Goal: Task Accomplishment & Management: Manage account settings

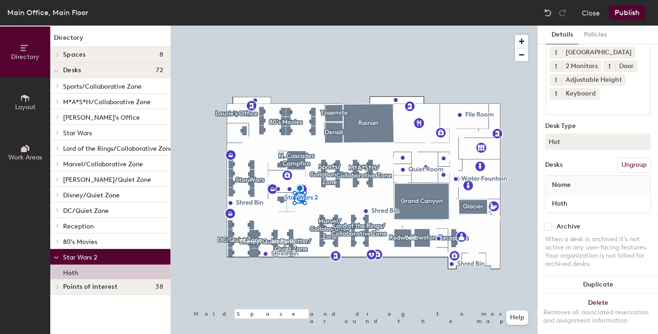
scroll to position [50, 0]
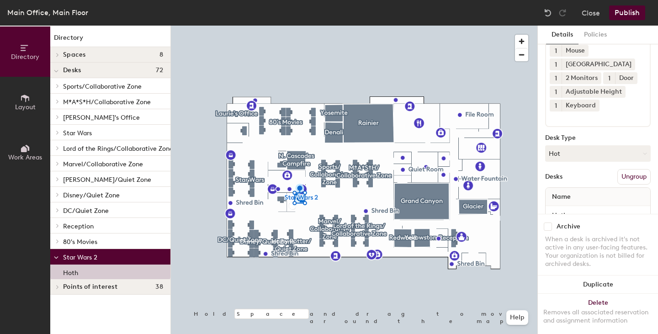
click at [591, 162] on button "Hot" at bounding box center [598, 153] width 106 height 16
click at [580, 189] on div "Assigned" at bounding box center [590, 182] width 91 height 14
click at [64, 271] on p "Hoth" at bounding box center [70, 271] width 15 height 11
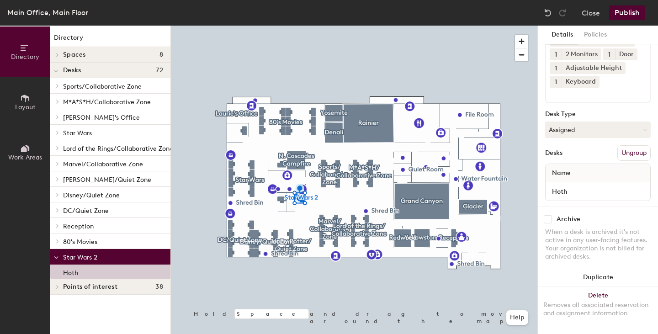
scroll to position [96, 0]
click at [633, 12] on button "Publish" at bounding box center [627, 12] width 36 height 15
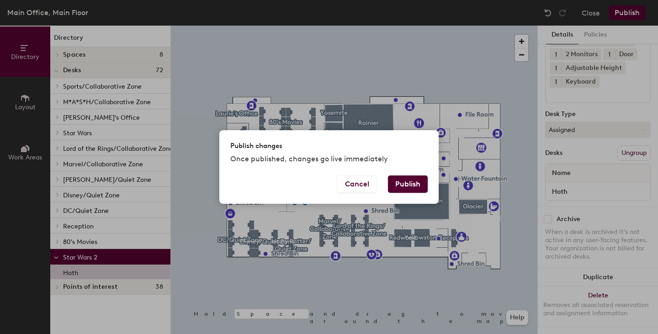
click at [368, 192] on button "Cancel" at bounding box center [357, 183] width 40 height 17
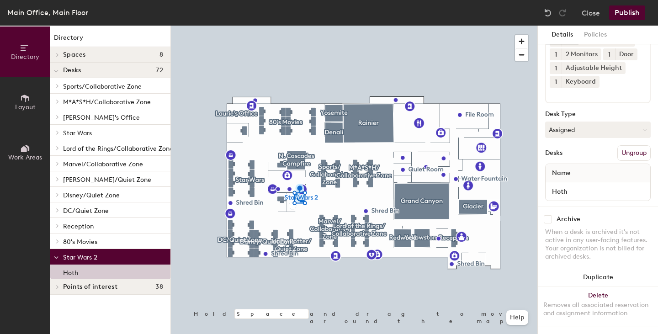
click at [598, 15] on button "Close" at bounding box center [590, 12] width 18 height 15
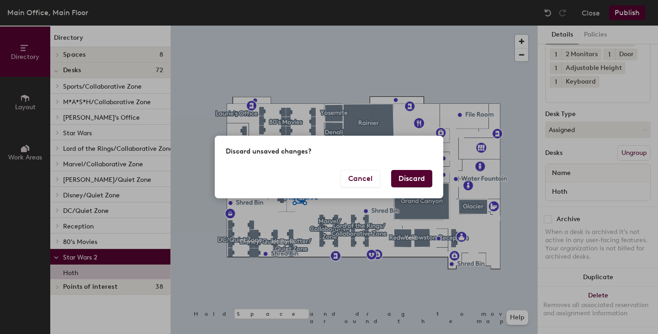
click at [421, 178] on button "Discard" at bounding box center [411, 178] width 41 height 17
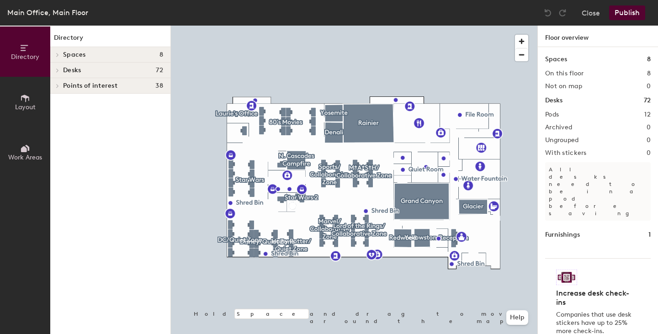
click at [62, 68] on div at bounding box center [57, 70] width 10 height 5
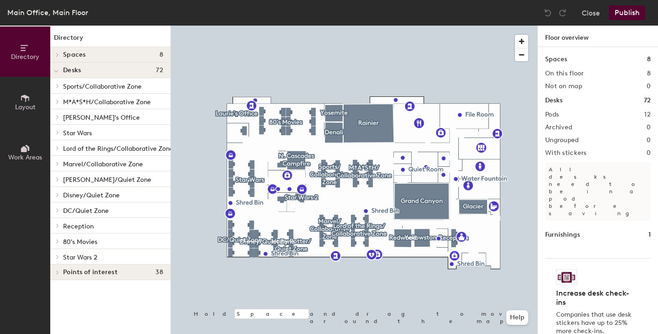
click at [95, 258] on span "Star Wars 2" at bounding box center [80, 257] width 34 height 8
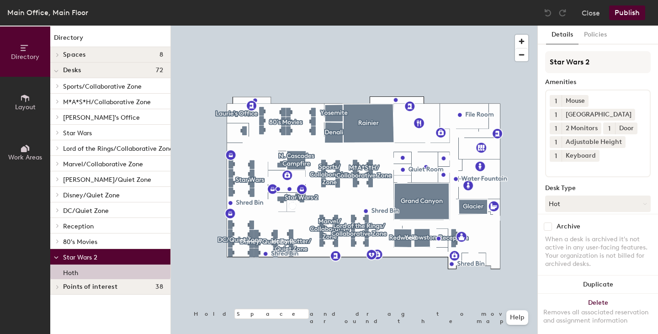
click at [96, 272] on div "Hoth" at bounding box center [110, 271] width 120 height 15
click at [87, 272] on div "Hoth" at bounding box center [110, 271] width 120 height 15
drag, startPoint x: 87, startPoint y: 272, endPoint x: 26, endPoint y: 102, distance: 181.0
click at [26, 102] on icon at bounding box center [25, 98] width 10 height 10
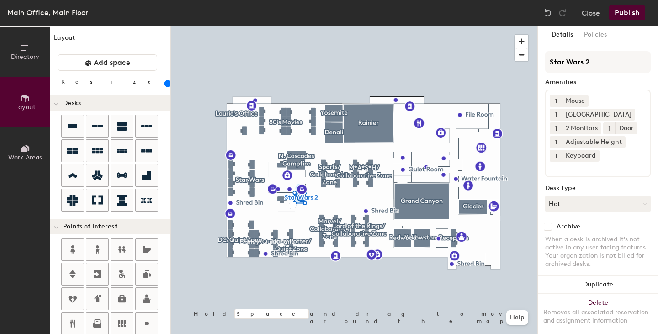
click at [26, 153] on icon at bounding box center [25, 148] width 10 height 10
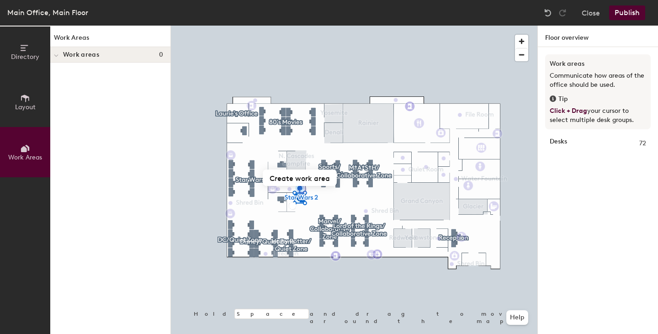
click at [64, 59] on div "Work areas 0" at bounding box center [110, 55] width 120 height 16
click at [57, 58] on div at bounding box center [56, 54] width 12 height 15
click at [26, 112] on button "Layout" at bounding box center [25, 102] width 50 height 50
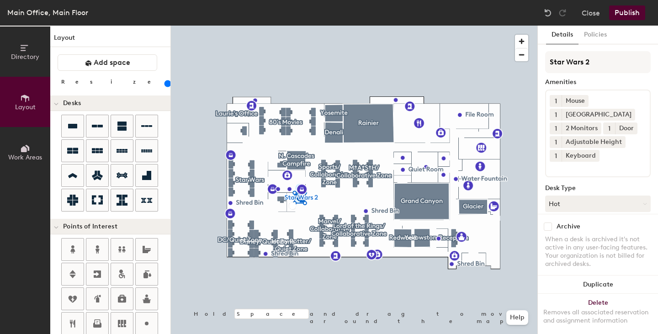
click at [9, 49] on button "Directory" at bounding box center [25, 51] width 50 height 50
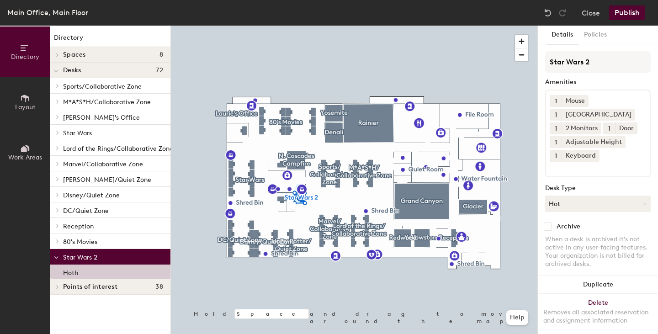
drag, startPoint x: 85, startPoint y: 270, endPoint x: 99, endPoint y: 259, distance: 18.2
click at [99, 259] on div "Sports/Collaborative Zone A League of Their Own Bagger Vance Chris C. Jenisa - …" at bounding box center [110, 178] width 120 height 201
click at [97, 271] on div "Hoth" at bounding box center [110, 271] width 120 height 15
click at [264, 26] on div at bounding box center [354, 26] width 366 height 0
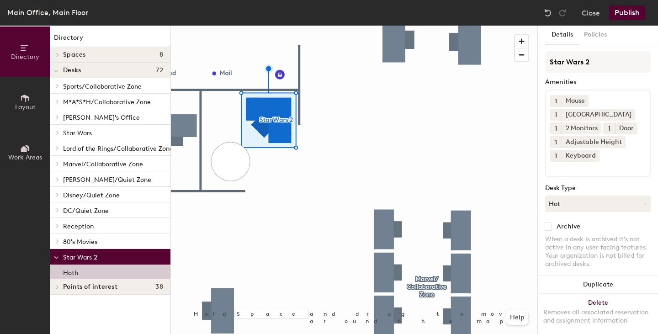
click at [595, 37] on button "Policies" at bounding box center [595, 35] width 34 height 19
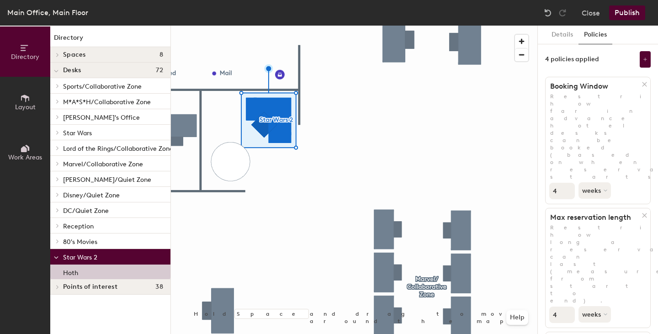
click at [564, 31] on button "Details" at bounding box center [562, 35] width 32 height 19
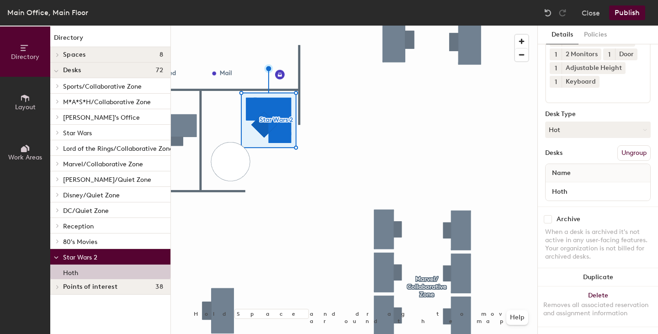
scroll to position [96, 0]
click at [587, 124] on button "Hot" at bounding box center [598, 129] width 106 height 16
click at [582, 151] on div "Assigned" at bounding box center [590, 158] width 91 height 14
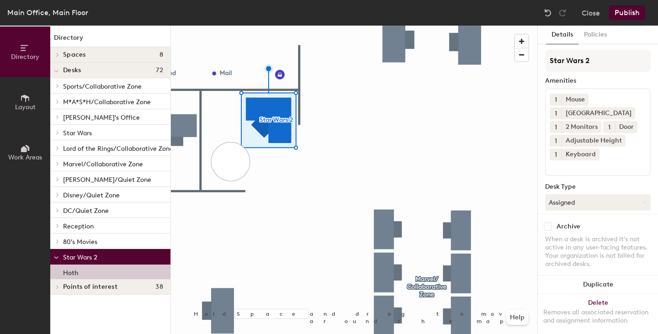
scroll to position [0, 0]
click at [600, 35] on button "Policies" at bounding box center [595, 35] width 34 height 19
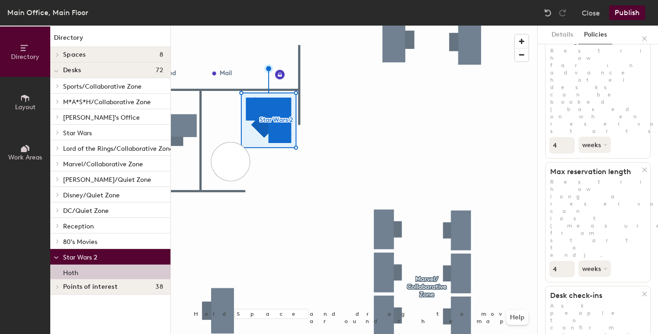
scroll to position [91, 0]
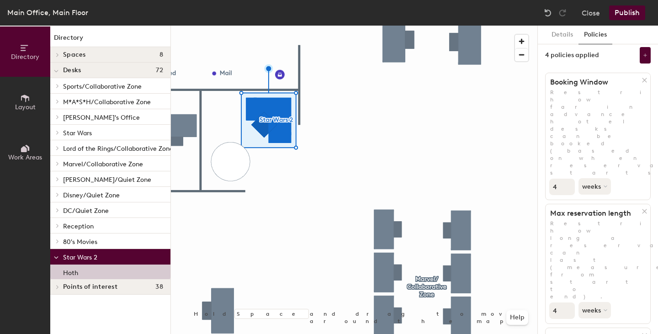
scroll to position [0, 0]
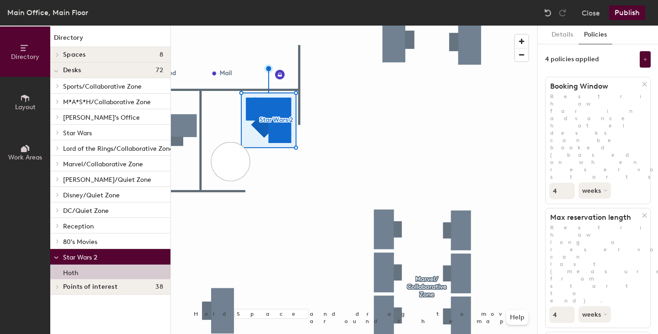
click at [555, 32] on button "Details" at bounding box center [562, 35] width 32 height 19
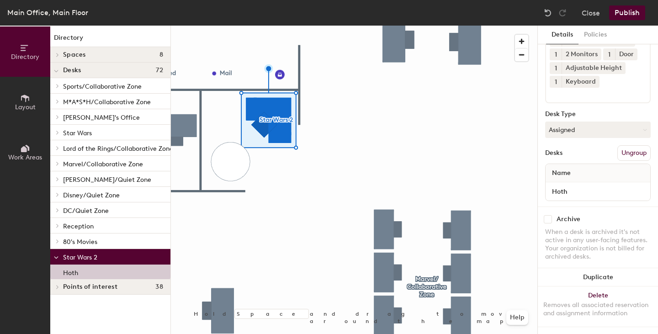
scroll to position [96, 0]
click at [626, 11] on button "Publish" at bounding box center [627, 12] width 36 height 15
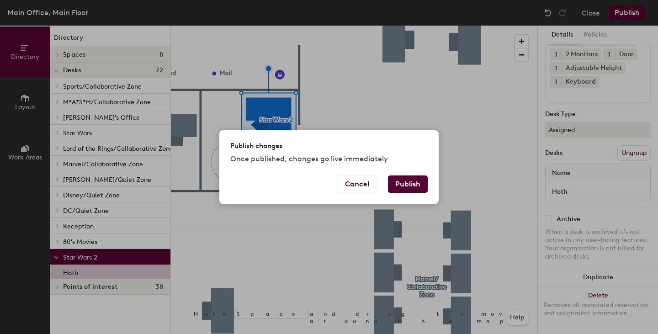
click at [403, 190] on button "Publish" at bounding box center [408, 183] width 40 height 17
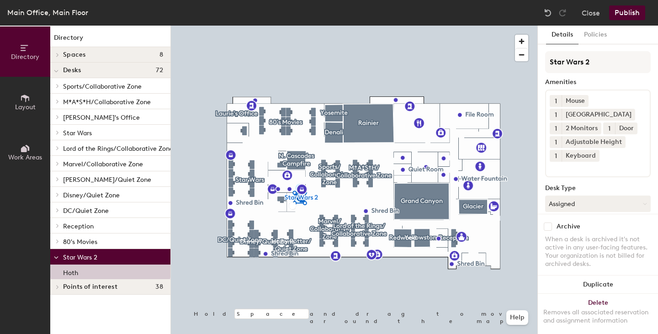
click at [596, 40] on button "Policies" at bounding box center [595, 35] width 34 height 19
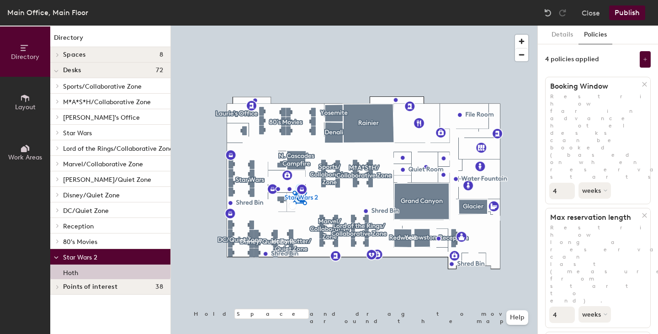
click at [639, 63] on button at bounding box center [644, 59] width 11 height 16
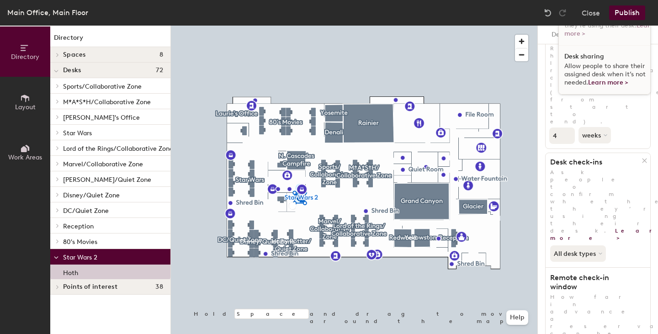
scroll to position [183, 0]
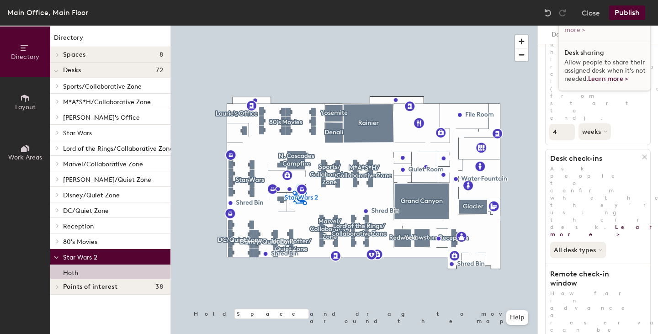
click at [592, 63] on span "Allow people to share their assigned desk when it’s not needed. Learn more >" at bounding box center [604, 70] width 81 height 24
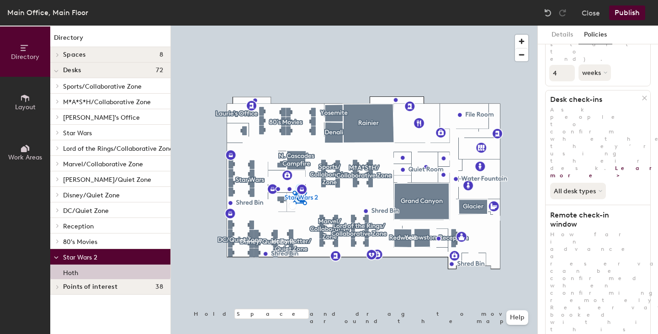
scroll to position [245, 0]
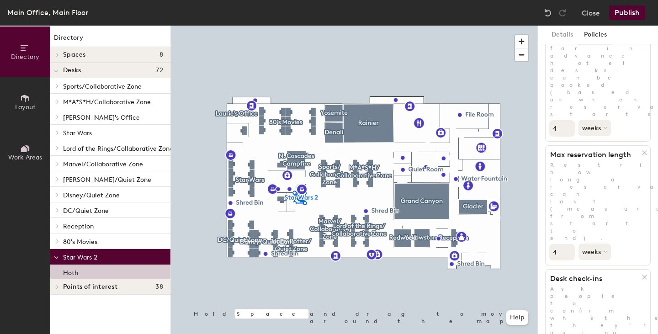
scroll to position [62, 0]
click at [593, 14] on button "Close" at bounding box center [590, 12] width 18 height 15
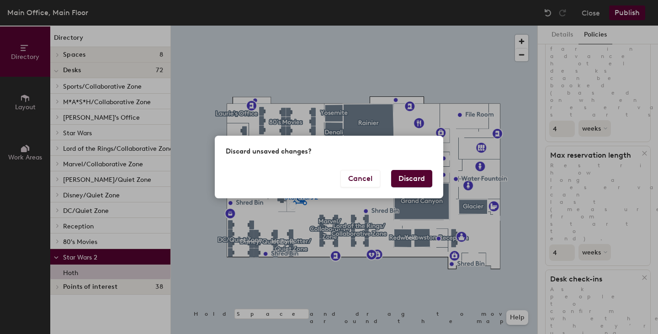
click at [408, 177] on button "Discard" at bounding box center [411, 178] width 41 height 17
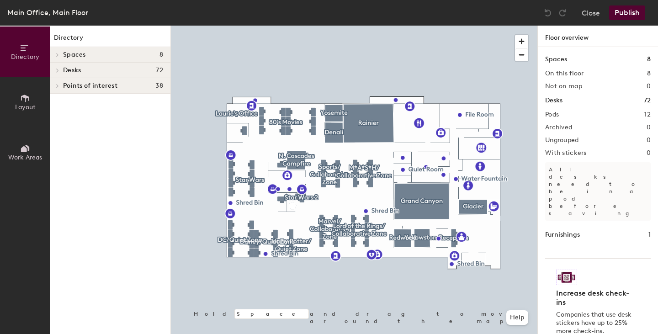
click at [90, 69] on h4 "Desks 72" at bounding box center [113, 70] width 100 height 7
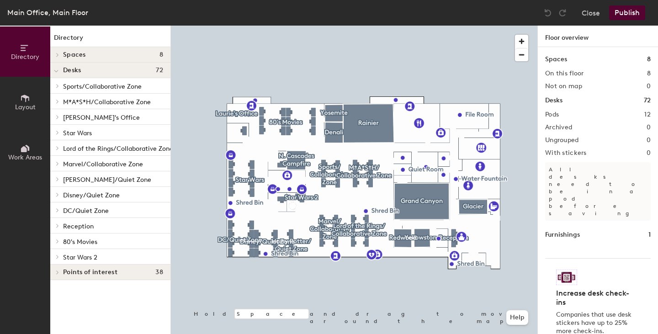
click at [18, 113] on button "Layout" at bounding box center [25, 102] width 50 height 50
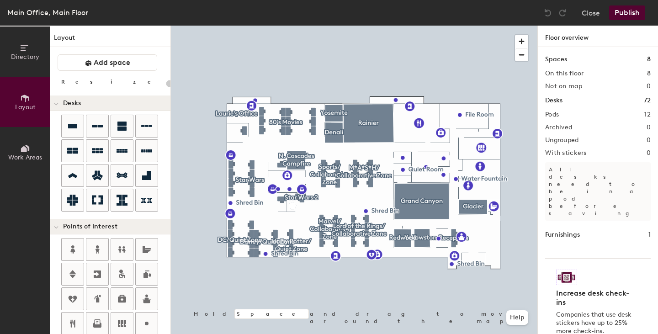
click at [32, 56] on span "Directory" at bounding box center [25, 57] width 28 height 8
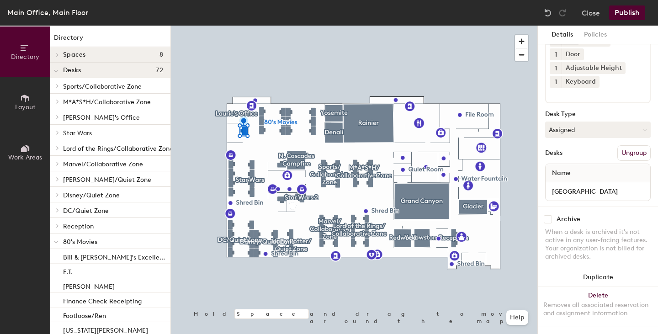
scroll to position [96, 0]
click at [601, 288] on button "Delete Removes all associated reservation and assignment information" at bounding box center [598, 306] width 120 height 40
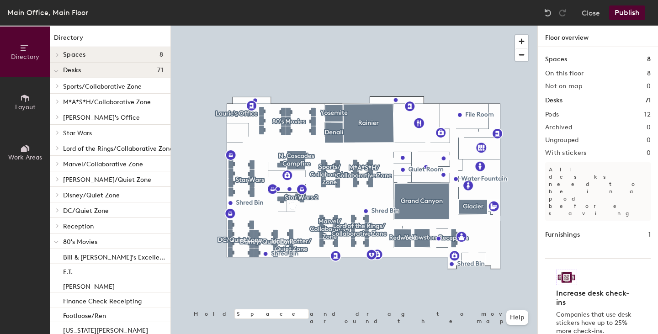
click at [612, 113] on div "Pods 12" at bounding box center [598, 114] width 106 height 7
click at [549, 115] on h2 "Pods" at bounding box center [552, 114] width 14 height 7
click at [97, 238] on p "80's Movies" at bounding box center [113, 241] width 100 height 12
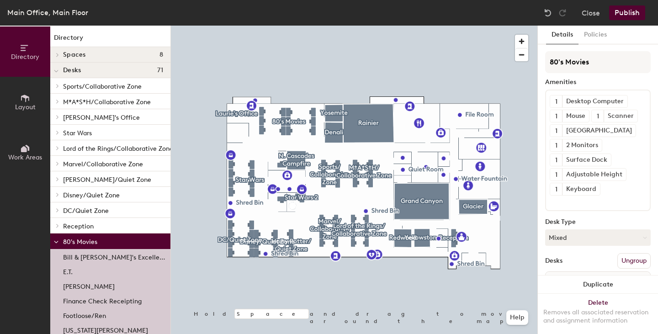
click at [91, 240] on span "80's Movies" at bounding box center [80, 242] width 34 height 8
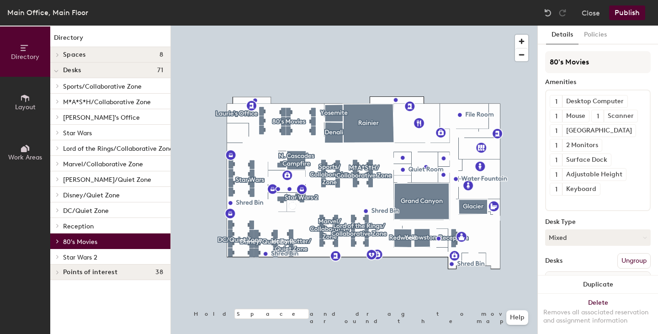
click at [91, 241] on span "80's Movies" at bounding box center [80, 242] width 34 height 8
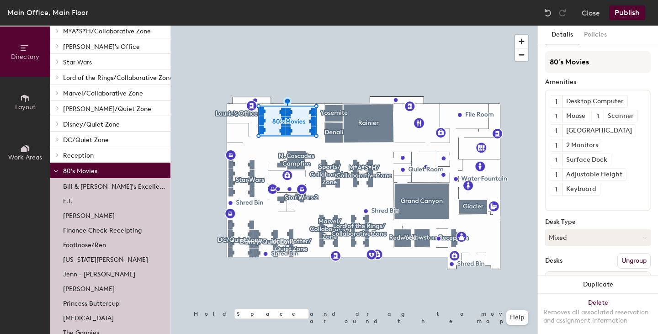
scroll to position [91, 0]
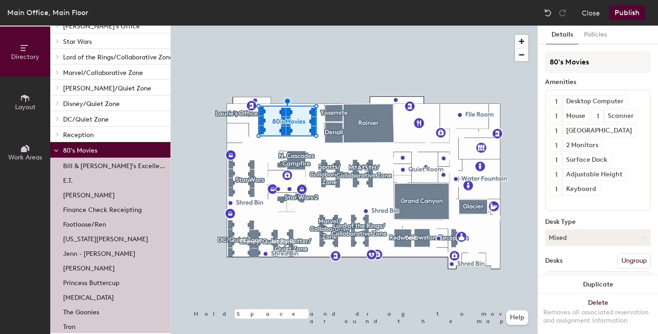
click at [24, 99] on icon at bounding box center [25, 98] width 10 height 10
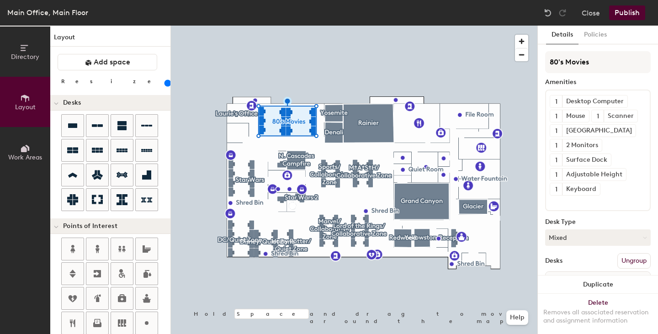
scroll to position [0, 0]
click at [115, 60] on span "Add space" at bounding box center [112, 62] width 37 height 9
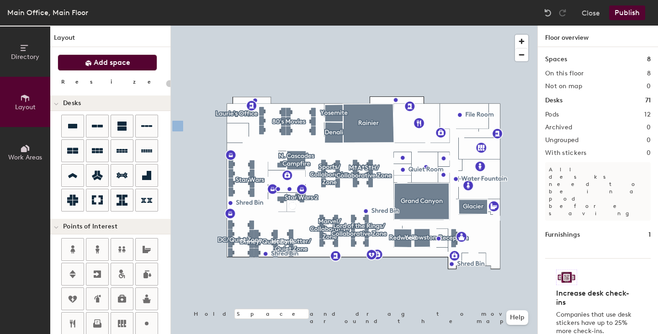
click at [146, 177] on icon at bounding box center [146, 175] width 9 height 9
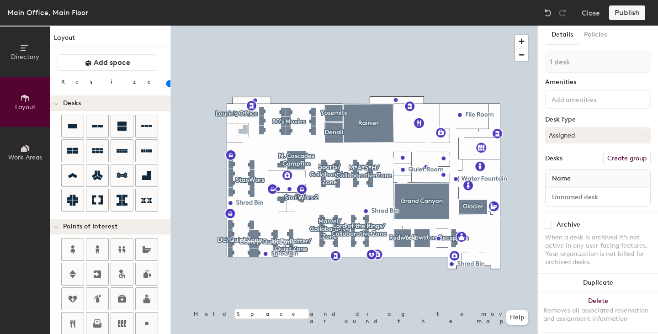
type input "160"
click at [585, 100] on input at bounding box center [590, 98] width 82 height 11
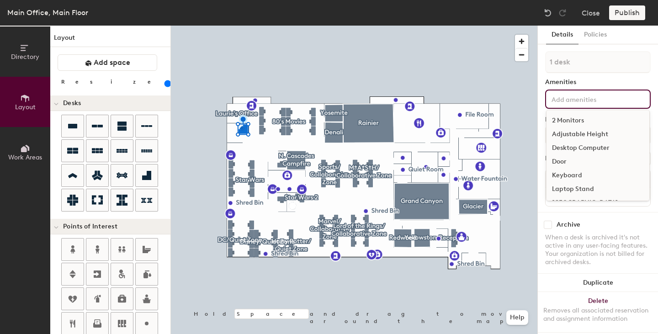
click at [573, 122] on div "2 Monitors" at bounding box center [597, 121] width 103 height 14
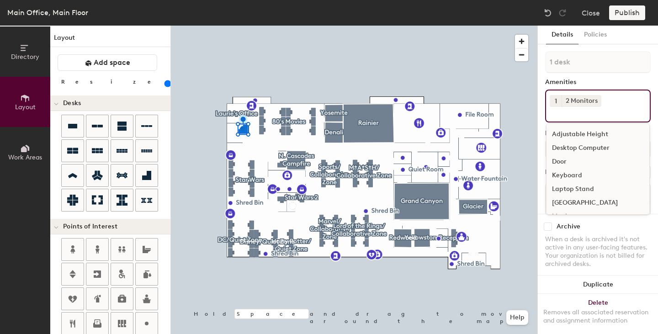
click at [588, 203] on div "[GEOGRAPHIC_DATA]" at bounding box center [597, 203] width 103 height 14
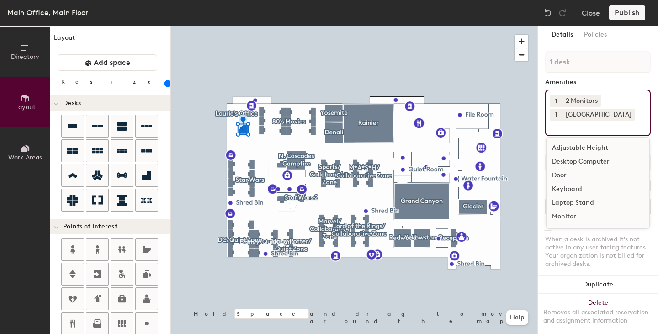
click at [580, 189] on div "Keyboard" at bounding box center [597, 189] width 103 height 14
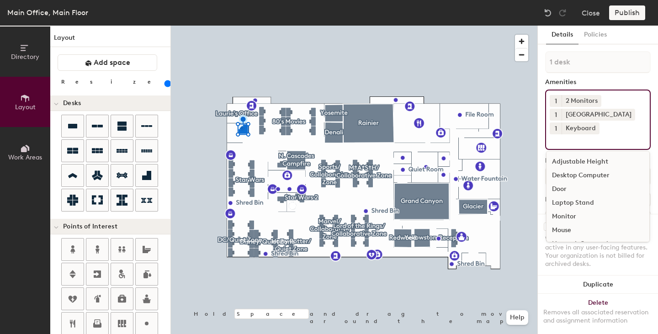
click at [575, 188] on div "Door" at bounding box center [597, 189] width 103 height 14
click at [583, 144] on input at bounding box center [590, 139] width 82 height 11
click at [596, 161] on div "Adjustable Height" at bounding box center [597, 162] width 103 height 14
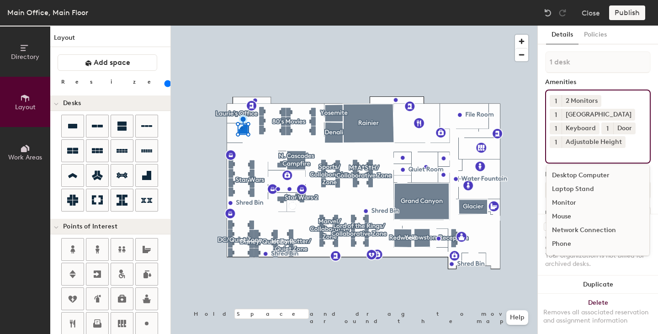
click at [574, 213] on div "Mouse" at bounding box center [597, 217] width 103 height 14
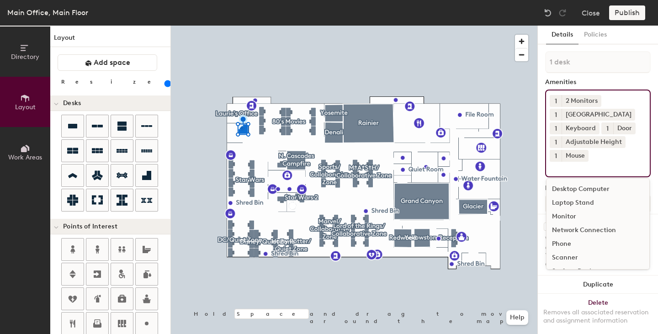
click at [620, 90] on div "1 2 Monitors 1 Lenovo Dock 1 Keyboard 1 Door 1 Adjustable Height 1 Mouse Deskto…" at bounding box center [598, 134] width 106 height 88
click at [593, 81] on div "Amenities" at bounding box center [598, 82] width 106 height 7
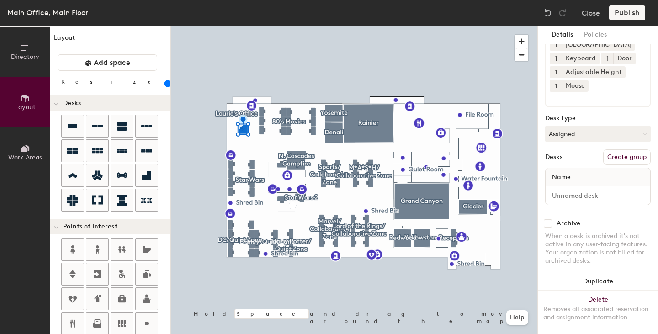
scroll to position [82, 0]
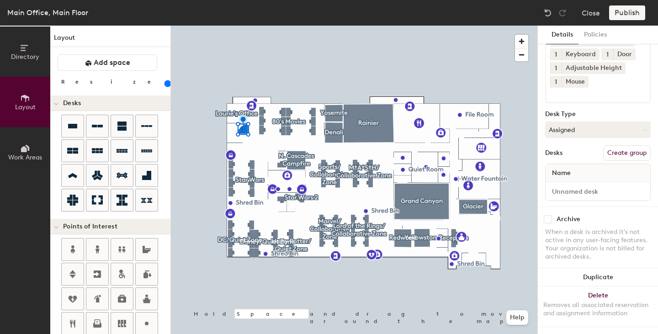
click at [575, 130] on div "1 desk Amenities 1 2 Monitors 1 Lenovo Dock 1 Keyboard 1 Door 1 Adjustable Heig…" at bounding box center [598, 91] width 106 height 229
click at [577, 126] on button "Assigned" at bounding box center [598, 129] width 106 height 16
click at [591, 12] on button "Close" at bounding box center [590, 12] width 18 height 15
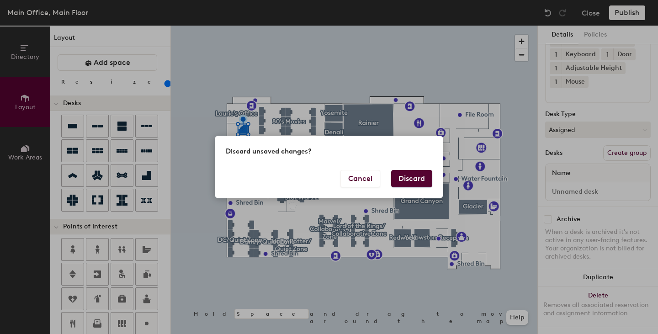
click at [411, 183] on button "Discard" at bounding box center [411, 178] width 41 height 17
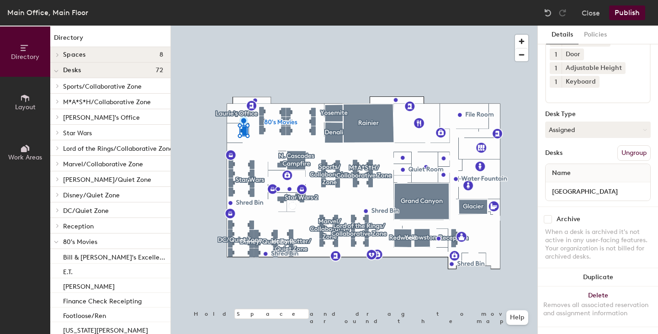
scroll to position [96, 0]
click at [597, 286] on button "Delete Removes all associated reservation and assignment information" at bounding box center [598, 306] width 120 height 40
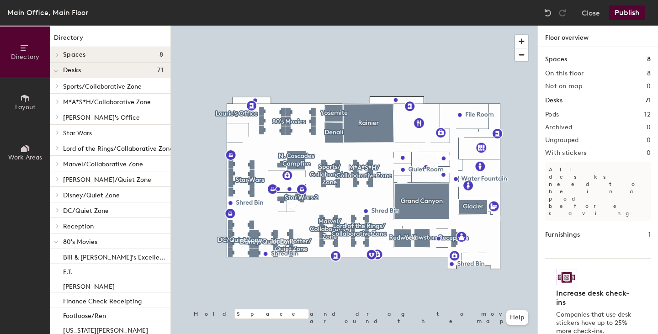
click at [30, 110] on span "Layout" at bounding box center [25, 107] width 21 height 8
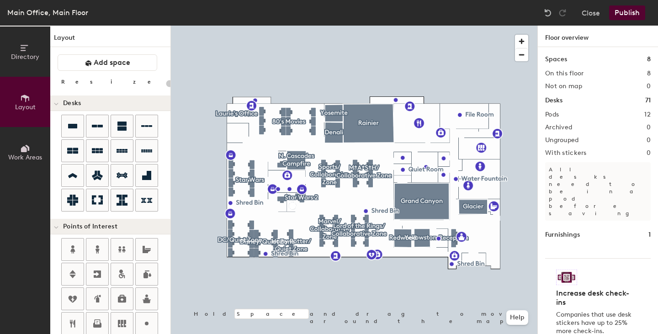
click at [24, 40] on button "Directory" at bounding box center [25, 51] width 50 height 50
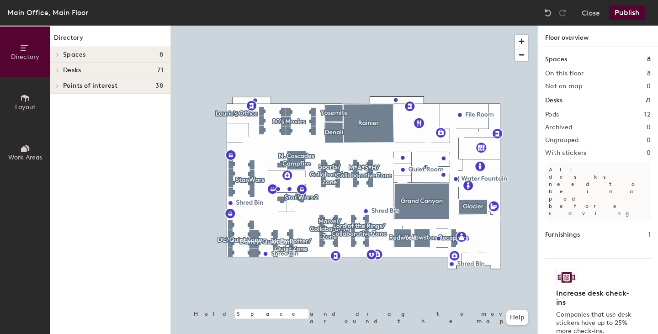
click at [68, 65] on div "Desks 71" at bounding box center [110, 71] width 120 height 16
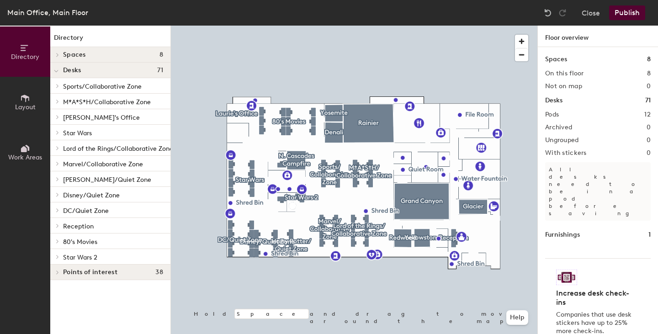
click at [69, 71] on span "Desks" at bounding box center [72, 70] width 18 height 7
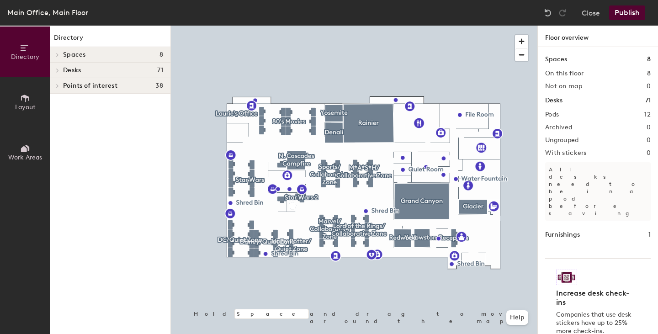
click at [57, 55] on icon at bounding box center [58, 55] width 4 height 5
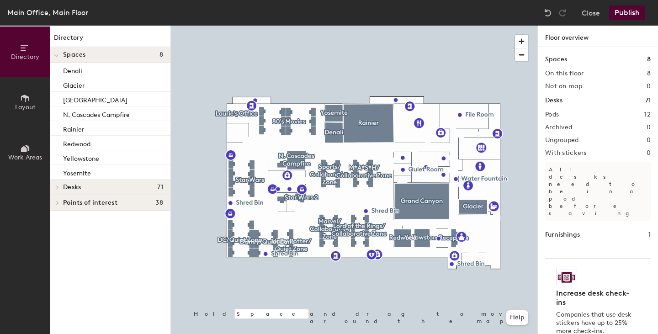
click at [57, 56] on icon at bounding box center [56, 56] width 5 height 4
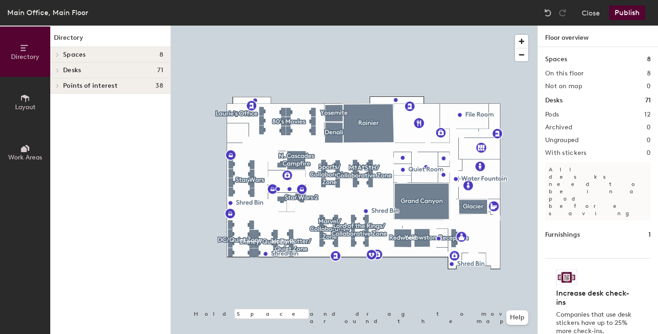
click at [58, 86] on icon at bounding box center [58, 86] width 2 height 4
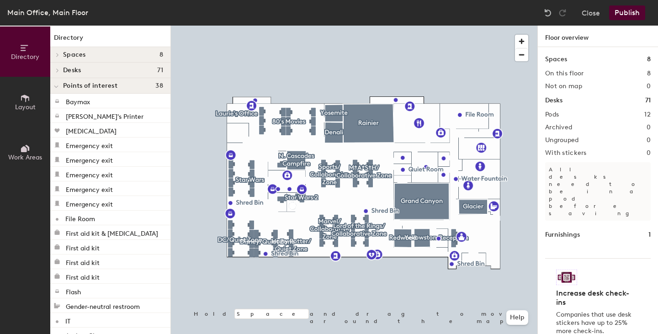
click at [58, 86] on icon at bounding box center [56, 87] width 5 height 4
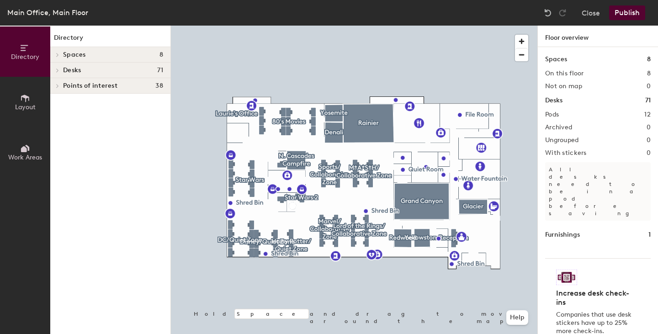
click at [57, 68] on icon at bounding box center [58, 70] width 4 height 5
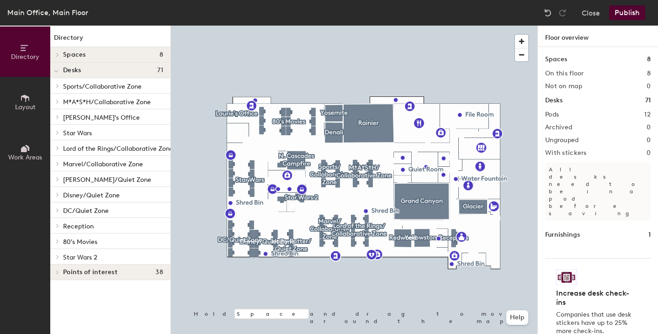
drag, startPoint x: 80, startPoint y: 239, endPoint x: 60, endPoint y: 243, distance: 20.9
click at [60, 243] on span at bounding box center [57, 241] width 8 height 5
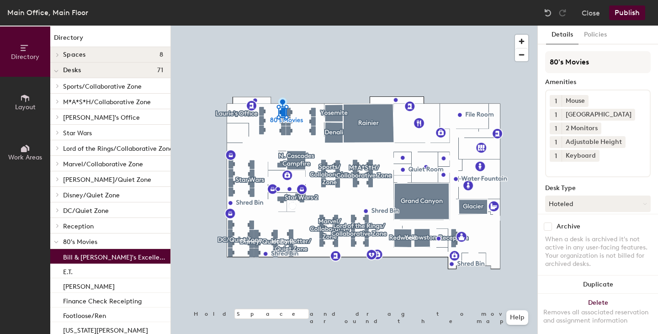
drag, startPoint x: 96, startPoint y: 251, endPoint x: 59, endPoint y: 242, distance: 38.1
click at [59, 242] on div at bounding box center [56, 240] width 12 height 15
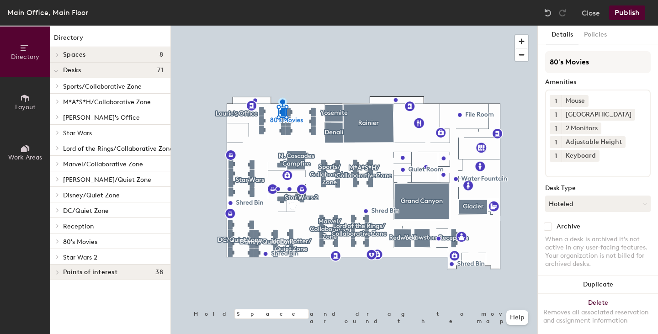
click at [21, 102] on icon at bounding box center [25, 98] width 10 height 10
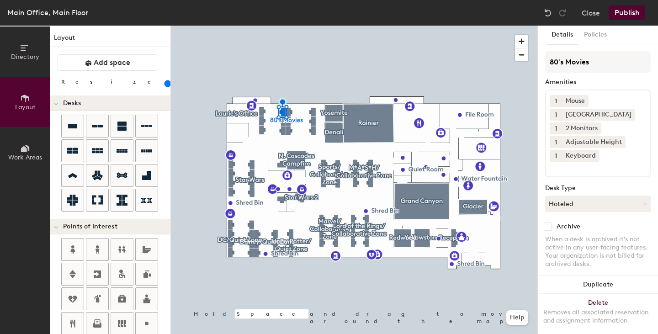
click at [30, 152] on button "Work Areas" at bounding box center [25, 152] width 50 height 50
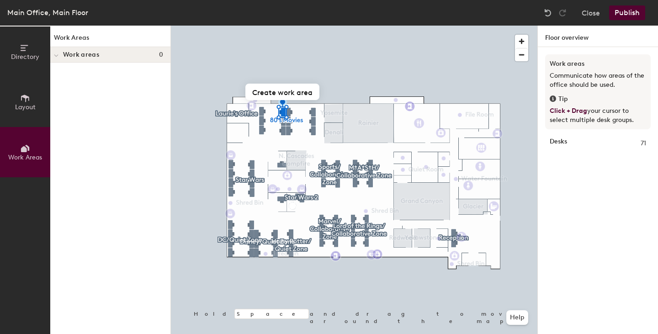
click at [18, 105] on span "Layout" at bounding box center [25, 107] width 21 height 8
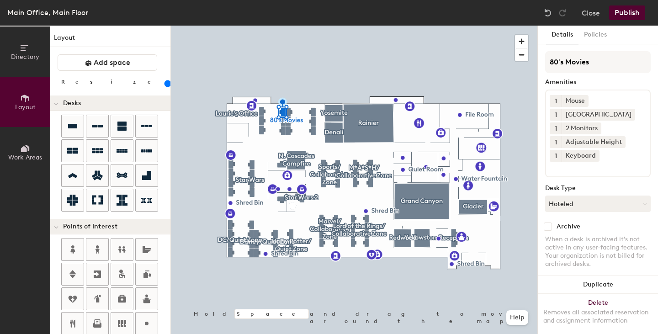
click at [241, 26] on div at bounding box center [354, 26] width 366 height 0
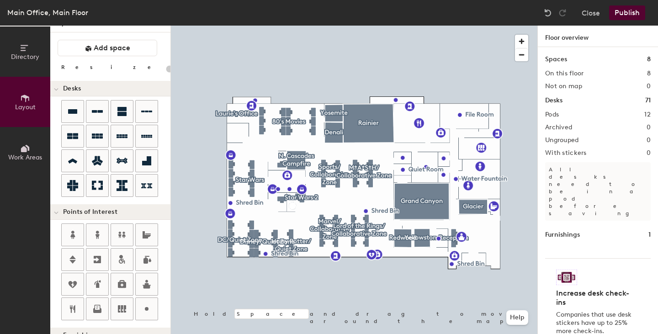
scroll to position [0, 0]
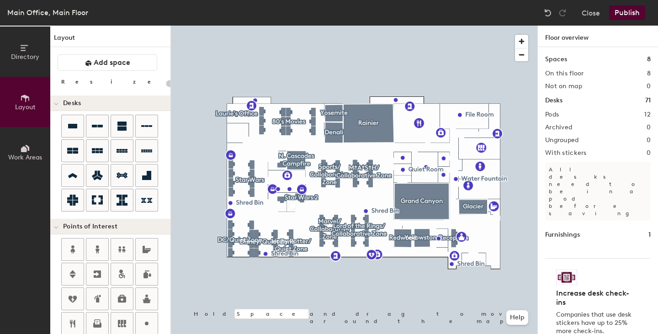
click at [130, 58] on button "Add space" at bounding box center [108, 62] width 100 height 16
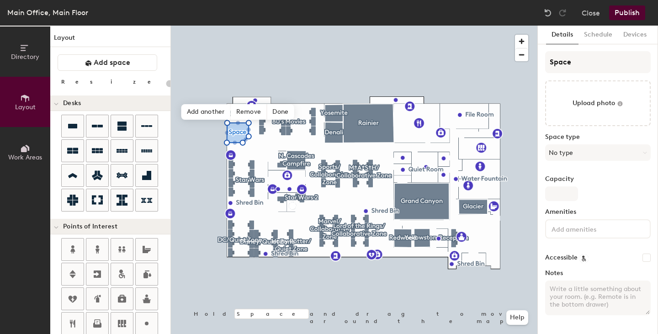
click at [592, 151] on button "No type" at bounding box center [598, 152] width 106 height 16
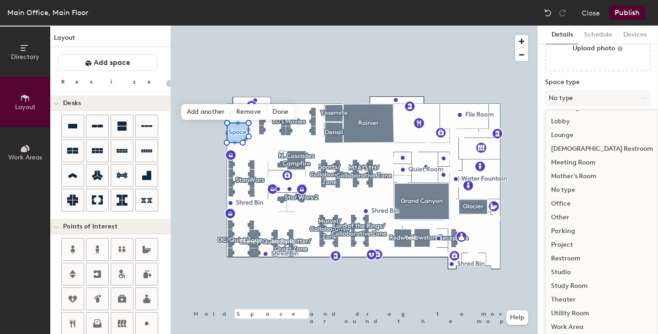
scroll to position [59, 0]
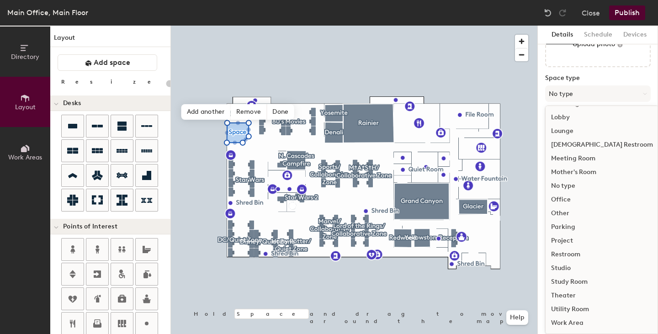
click at [566, 199] on div "Office" at bounding box center [601, 200] width 113 height 14
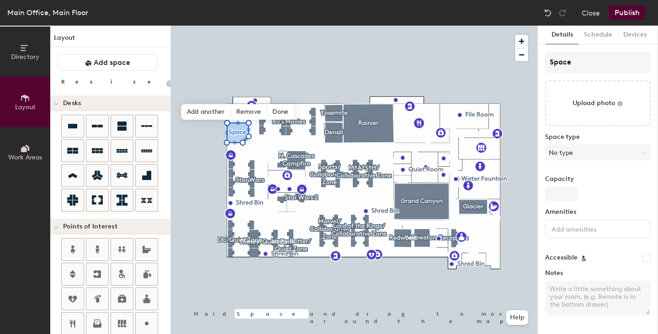
scroll to position [0, 0]
click at [562, 191] on input "Capacity" at bounding box center [561, 193] width 33 height 15
click at [552, 198] on input "Capacity" at bounding box center [561, 193] width 33 height 15
click at [565, 196] on input "Capacity" at bounding box center [561, 193] width 33 height 15
click at [584, 227] on input at bounding box center [590, 228] width 82 height 11
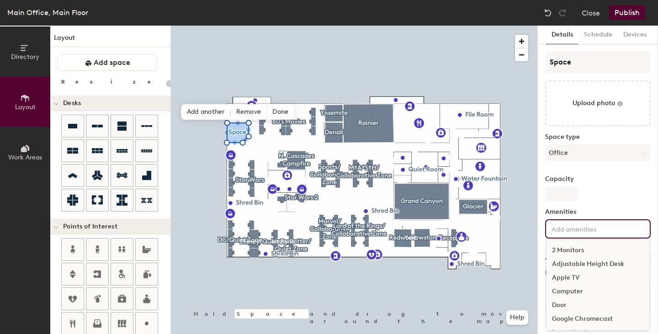
click at [582, 249] on div "2 Monitors" at bounding box center [597, 250] width 103 height 14
click at [590, 247] on input at bounding box center [590, 242] width 82 height 11
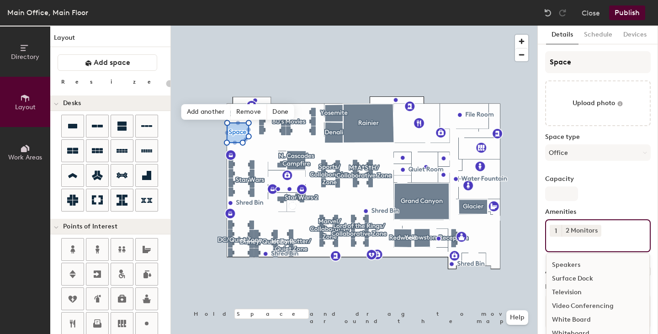
scroll to position [11, 0]
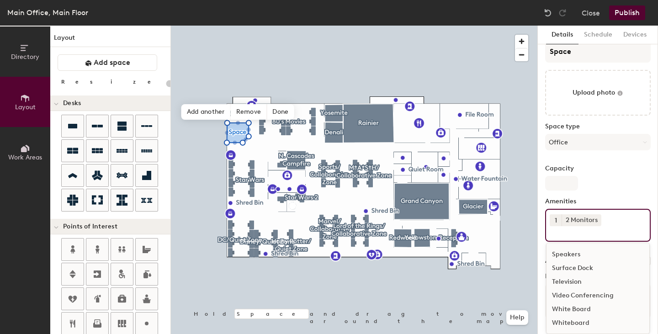
click at [586, 320] on div "Whiteboard" at bounding box center [597, 323] width 103 height 14
click at [582, 247] on input at bounding box center [590, 245] width 82 height 11
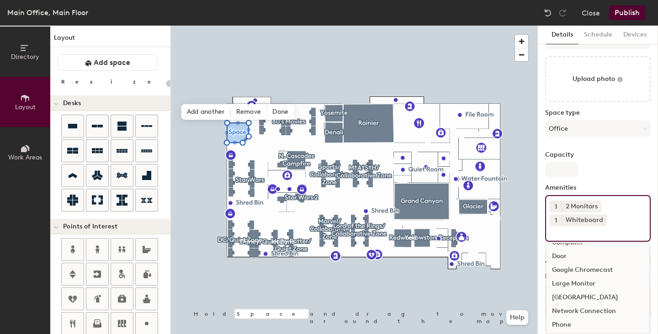
scroll to position [26, 0]
click at [582, 307] on div "[GEOGRAPHIC_DATA]" at bounding box center [597, 309] width 103 height 14
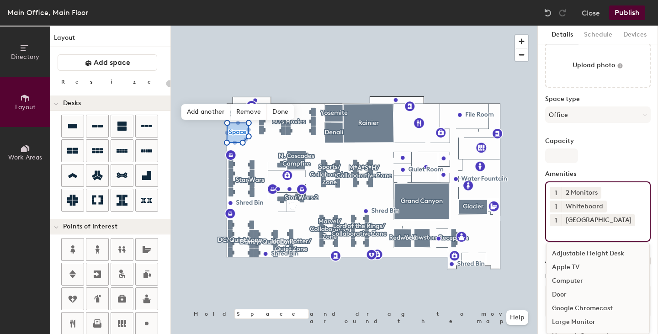
scroll to position [46, 0]
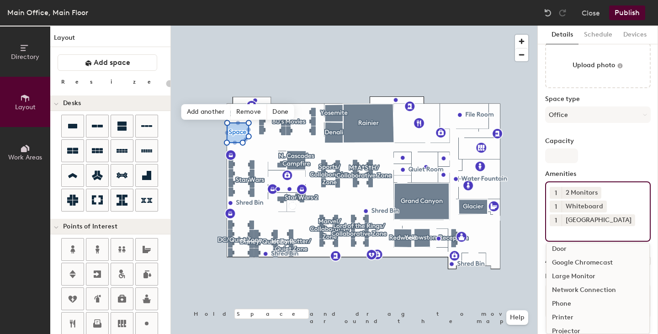
click at [558, 249] on div "Door" at bounding box center [597, 249] width 103 height 14
type input "20"
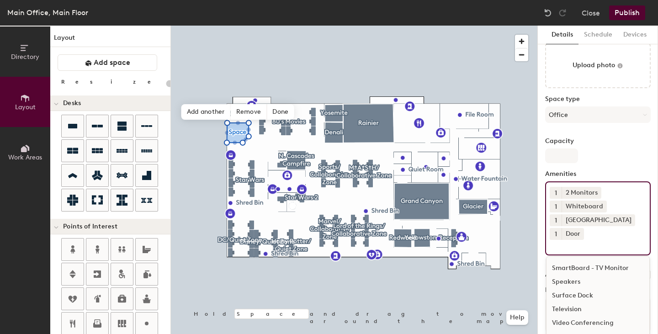
scroll to position [52, 0]
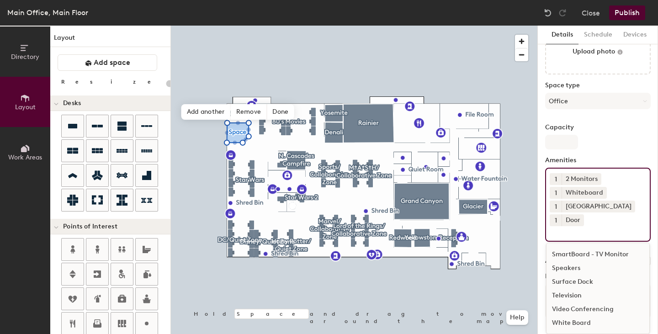
click at [608, 158] on label "Amenities" at bounding box center [598, 160] width 106 height 7
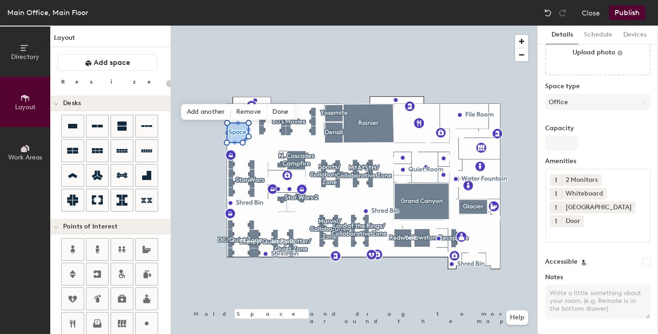
click at [581, 152] on div "Space Upload photo Space type Office Capacity Amenities 1 2 Monitors 1 Whiteboa…" at bounding box center [598, 163] width 106 height 326
click at [561, 150] on input "Capacity" at bounding box center [561, 143] width 33 height 15
click at [606, 143] on div "Capacity" at bounding box center [598, 138] width 106 height 26
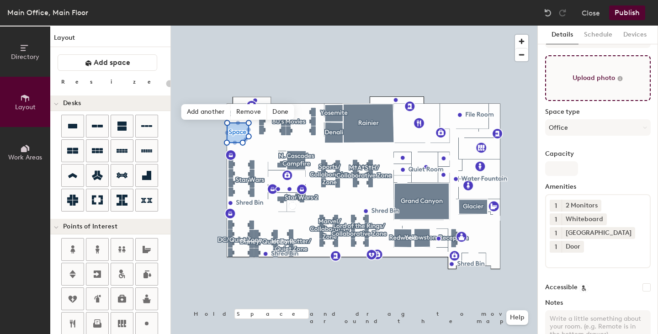
scroll to position [0, 0]
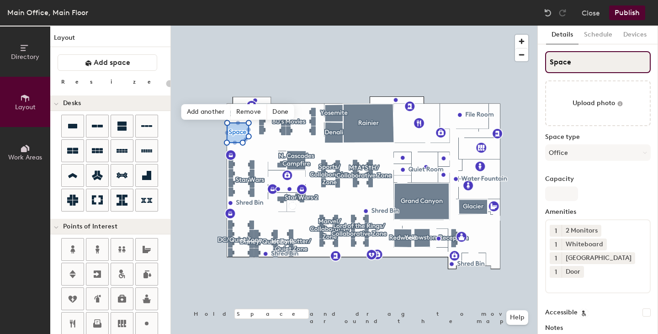
click at [585, 55] on input "Space" at bounding box center [598, 62] width 106 height 22
drag, startPoint x: 578, startPoint y: 69, endPoint x: 540, endPoint y: 67, distance: 37.5
click at [540, 67] on div "Details Schedule Devices Space Upload photo Space type Office Capacity Amenitie…" at bounding box center [598, 180] width 120 height 308
type input "L"
type input "20"
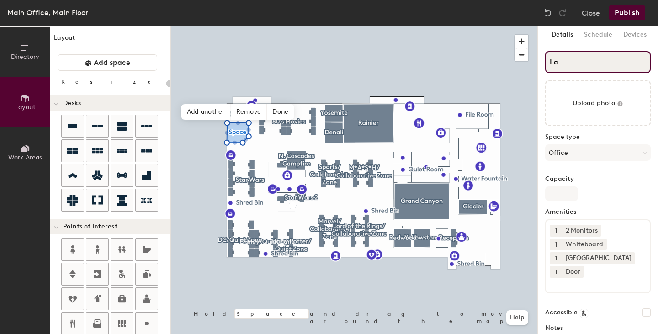
type input "Lab"
type input "20"
type input "Labr"
type input "20"
type input "Lab"
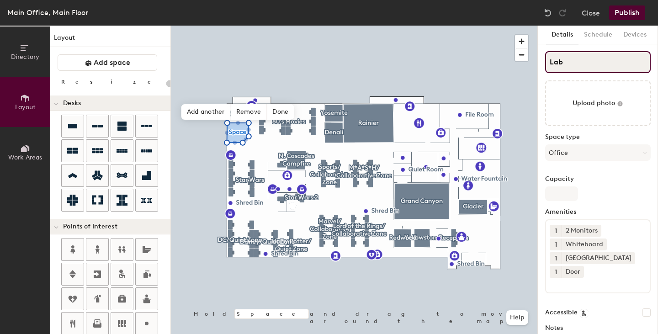
type input "20"
type input "Labyr"
type input "20"
type input "Labyrin"
type input "20"
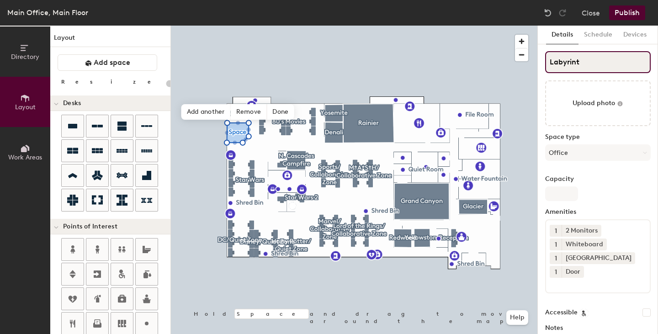
type input "Labyrinth"
type input "20"
type input "Labyrinth"
click at [607, 33] on button "Schedule" at bounding box center [597, 35] width 39 height 19
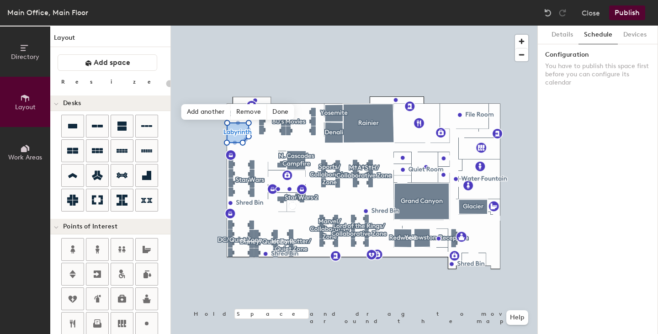
click at [634, 39] on button "Devices" at bounding box center [634, 35] width 34 height 19
click at [599, 32] on button "Schedule" at bounding box center [597, 35] width 39 height 19
click at [554, 33] on button "Details" at bounding box center [562, 35] width 32 height 19
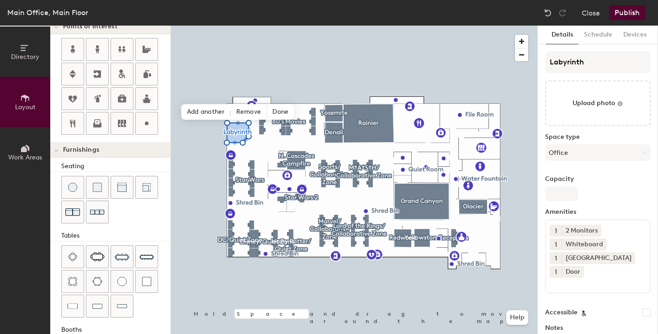
scroll to position [228, 0]
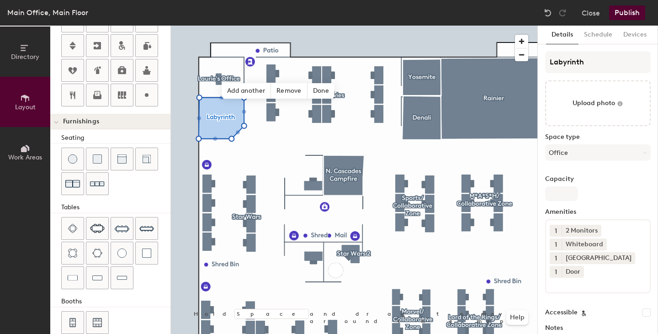
click at [123, 256] on img at bounding box center [121, 252] width 9 height 9
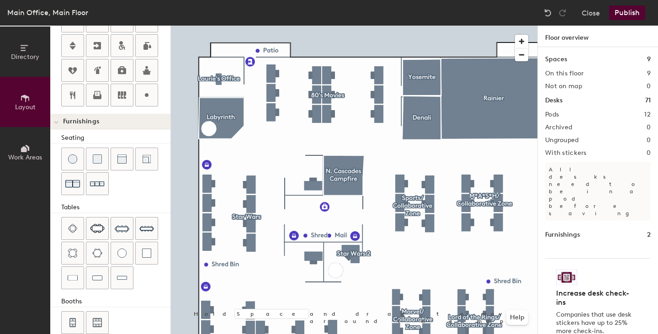
scroll to position [243, 0]
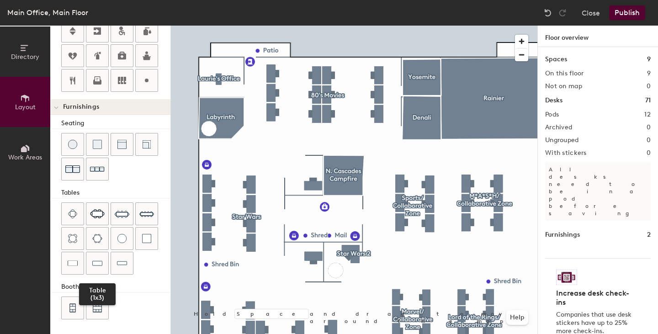
click at [102, 265] on img at bounding box center [97, 263] width 10 height 9
drag, startPoint x: 156, startPoint y: 216, endPoint x: 549, endPoint y: 10, distance: 444.5
click at [549, 10] on img at bounding box center [547, 12] width 9 height 9
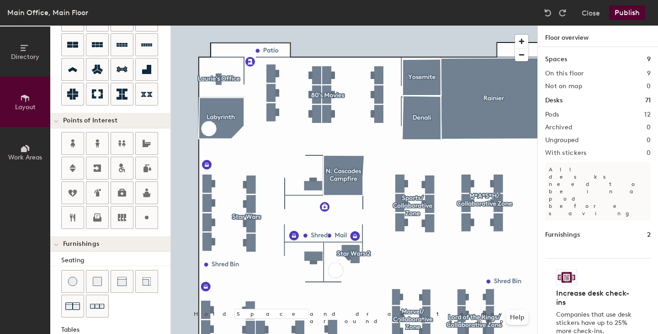
scroll to position [60, 0]
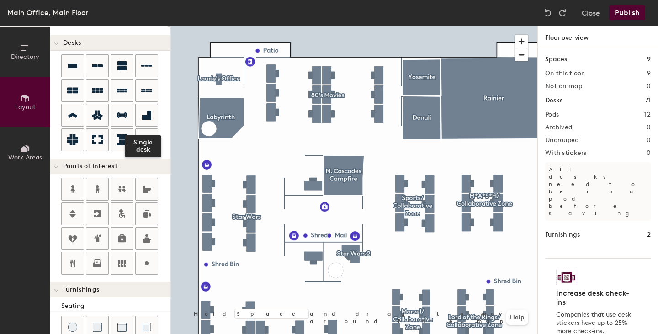
click at [148, 116] on icon at bounding box center [146, 115] width 9 height 9
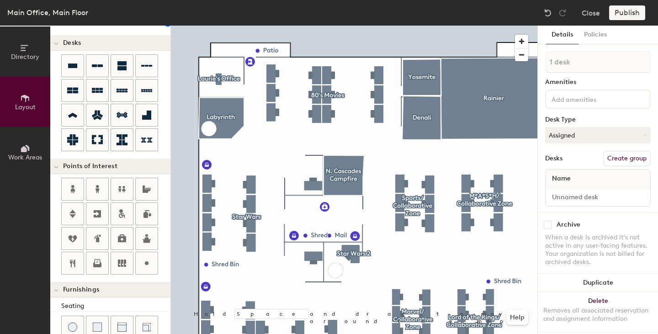
click at [549, 11] on img at bounding box center [547, 12] width 9 height 9
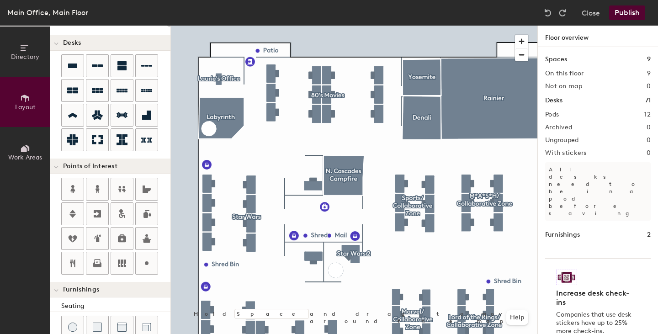
click at [628, 13] on button "Publish" at bounding box center [627, 12] width 36 height 15
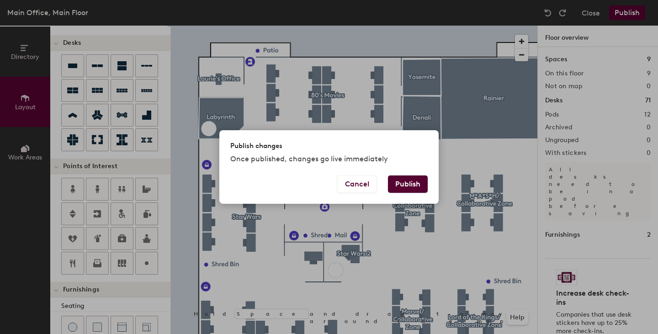
click at [401, 183] on button "Publish" at bounding box center [408, 183] width 40 height 17
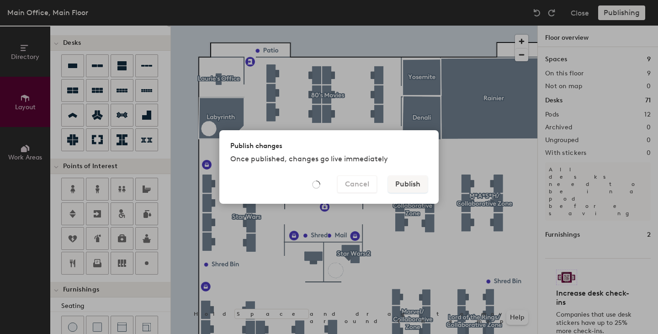
type input "20"
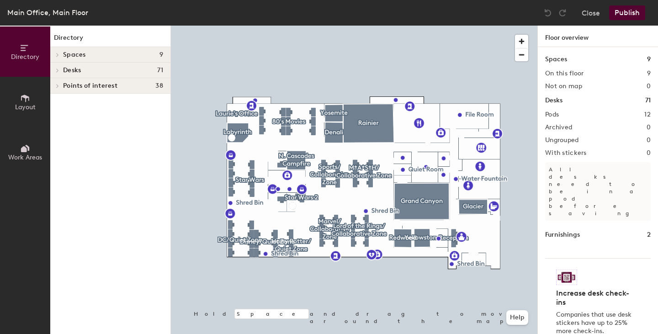
click at [22, 154] on span "Work Areas" at bounding box center [25, 157] width 34 height 8
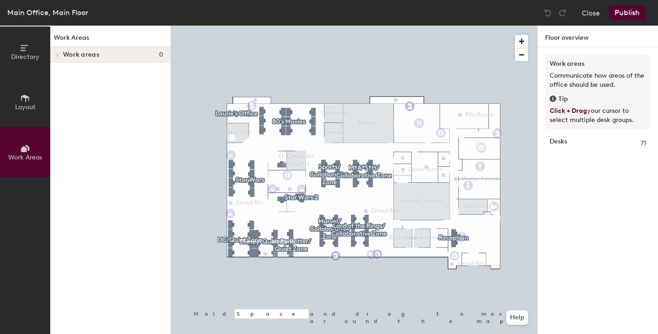
click at [56, 53] on icon at bounding box center [58, 55] width 4 height 5
click at [56, 54] on icon at bounding box center [56, 56] width 5 height 4
click at [284, 26] on div at bounding box center [354, 26] width 366 height 0
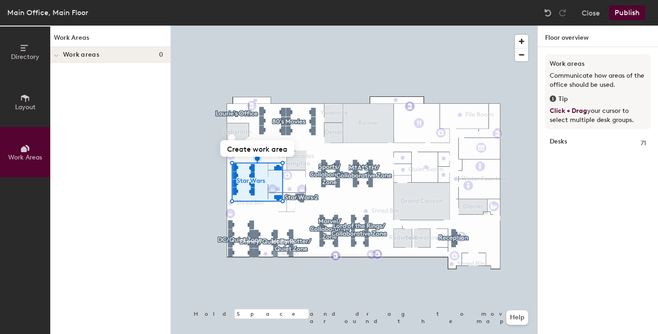
click at [541, 14] on div at bounding box center [547, 12] width 15 height 15
click at [544, 11] on img at bounding box center [547, 12] width 9 height 9
click at [545, 12] on img at bounding box center [547, 12] width 9 height 9
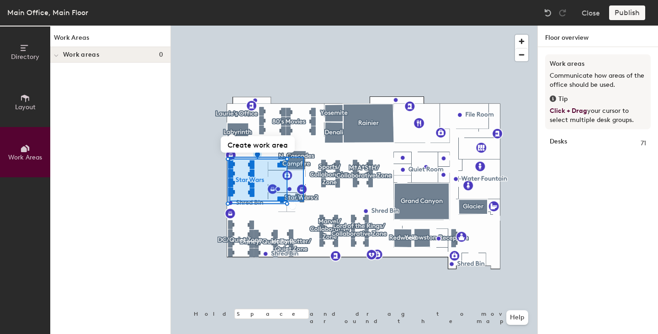
click at [229, 26] on div at bounding box center [354, 26] width 366 height 0
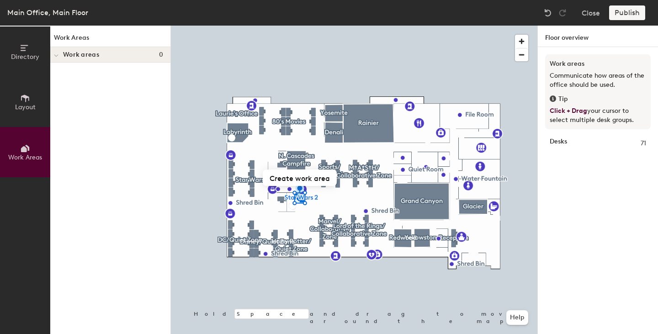
click at [118, 86] on div "Work Areas Work areas 0" at bounding box center [110, 180] width 120 height 308
click at [88, 50] on div "Work areas 0" at bounding box center [110, 55] width 120 height 16
click at [25, 57] on span "Directory" at bounding box center [25, 57] width 28 height 8
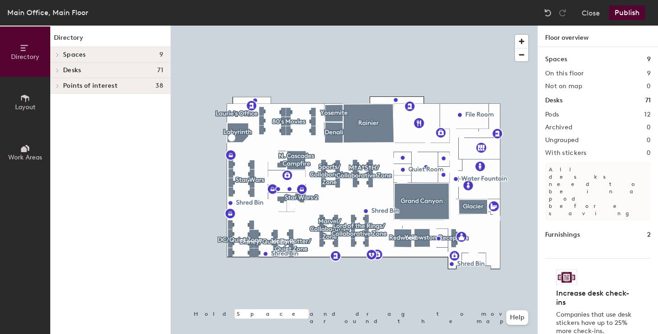
click at [64, 70] on span "Desks" at bounding box center [72, 70] width 18 height 7
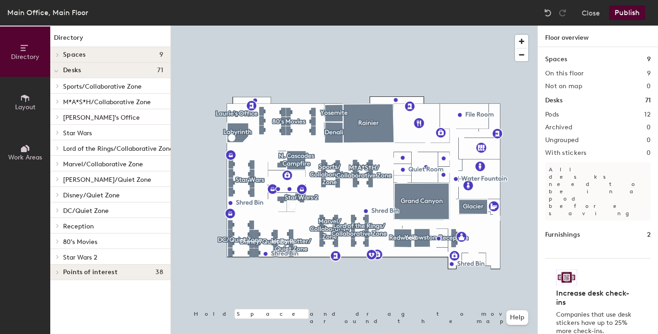
click at [64, 255] on span "Star Wars 2" at bounding box center [80, 257] width 34 height 8
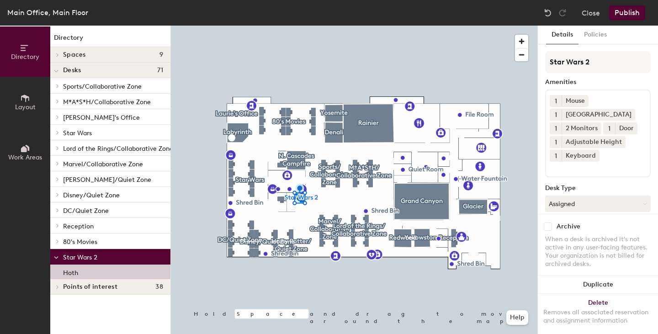
click at [90, 274] on div "Hoth" at bounding box center [110, 271] width 120 height 15
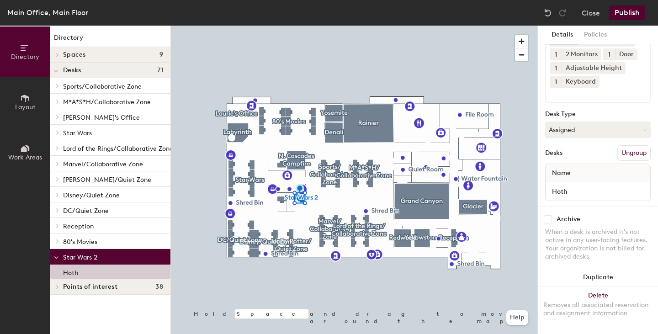
scroll to position [96, 0]
click at [621, 145] on button "Ungroup" at bounding box center [633, 153] width 33 height 16
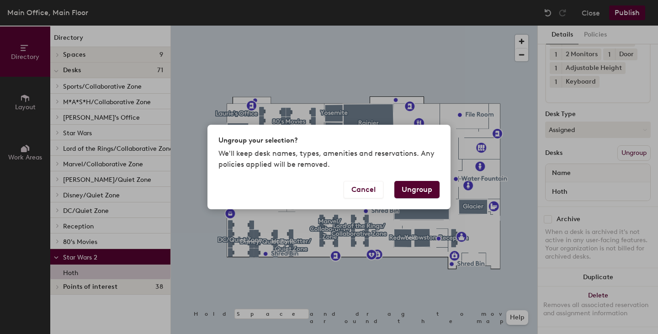
click at [356, 182] on button "Cancel" at bounding box center [363, 189] width 40 height 17
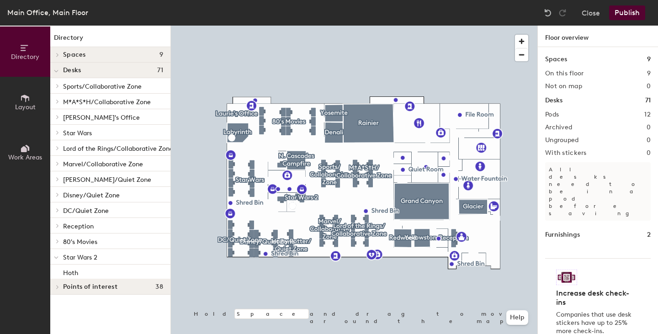
click at [90, 259] on span "Star Wars 2" at bounding box center [80, 257] width 34 height 8
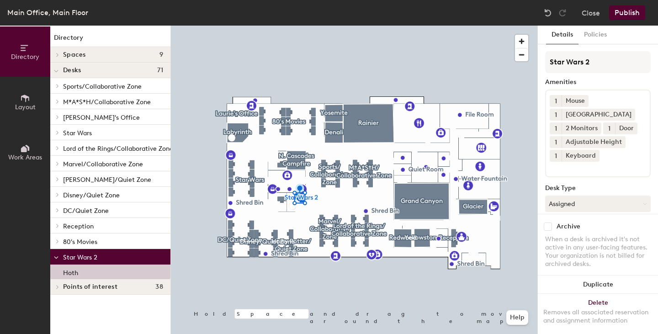
click at [591, 11] on button "Close" at bounding box center [590, 12] width 18 height 15
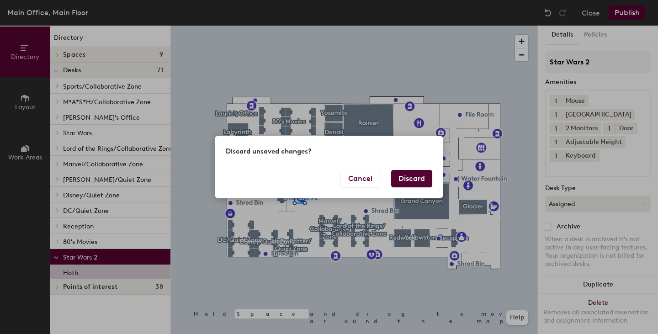
click at [412, 168] on div "Discard unsaved changes?" at bounding box center [329, 153] width 228 height 34
click at [411, 179] on button "Discard" at bounding box center [411, 178] width 41 height 17
